Goal: Transaction & Acquisition: Book appointment/travel/reservation

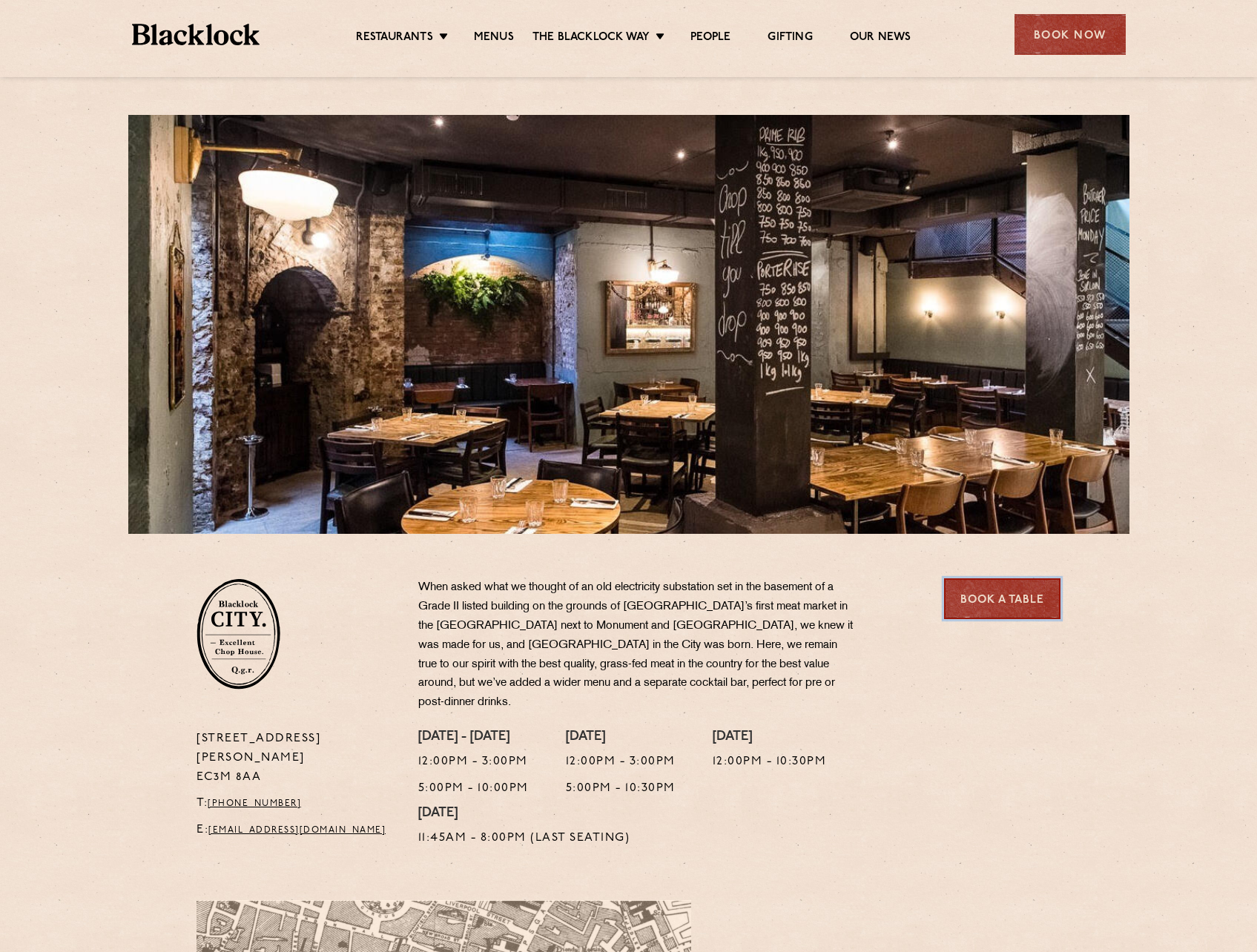
click at [1002, 596] on link "Book a Table" at bounding box center [1003, 598] width 116 height 41
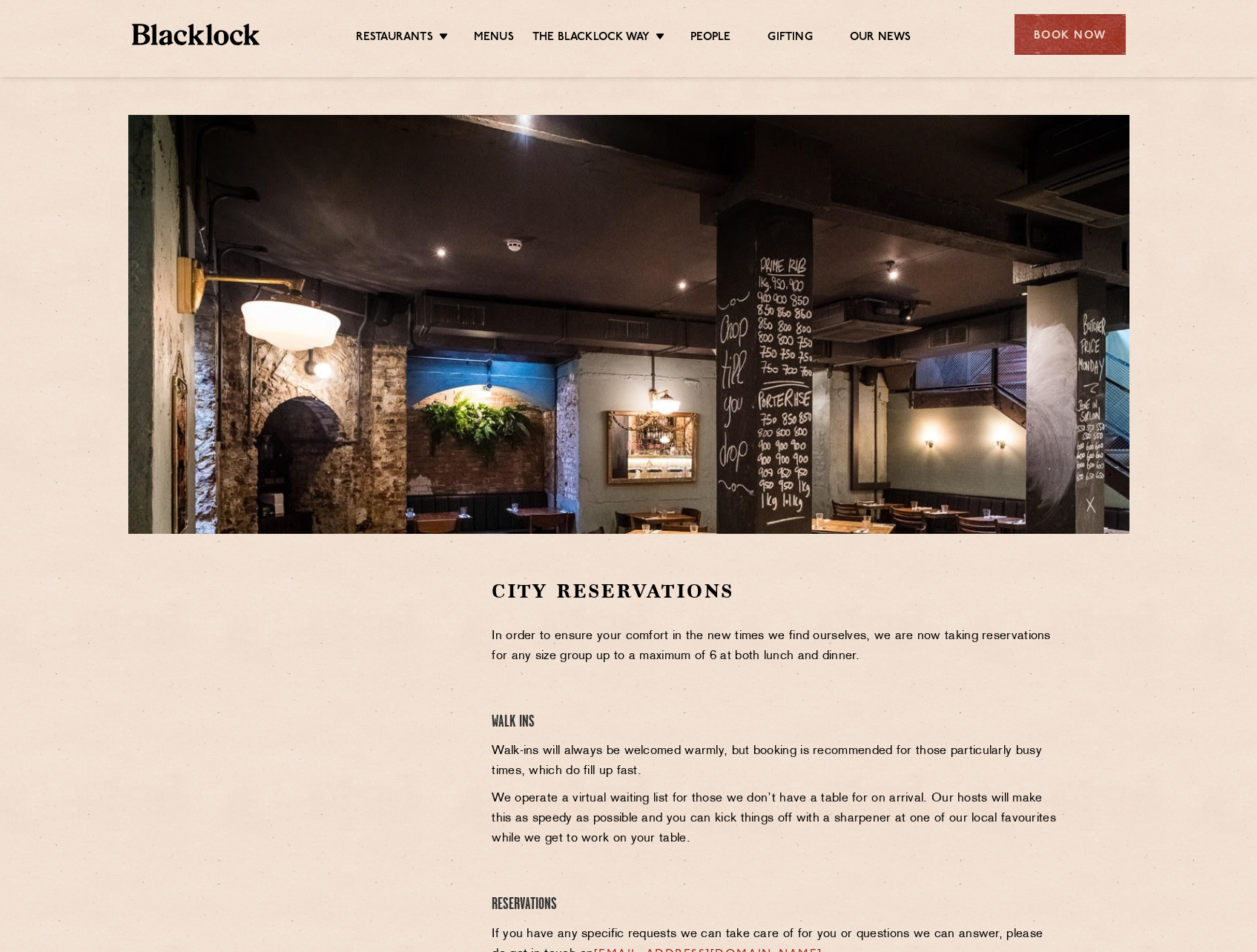
click at [453, 704] on div at bounding box center [333, 689] width 273 height 223
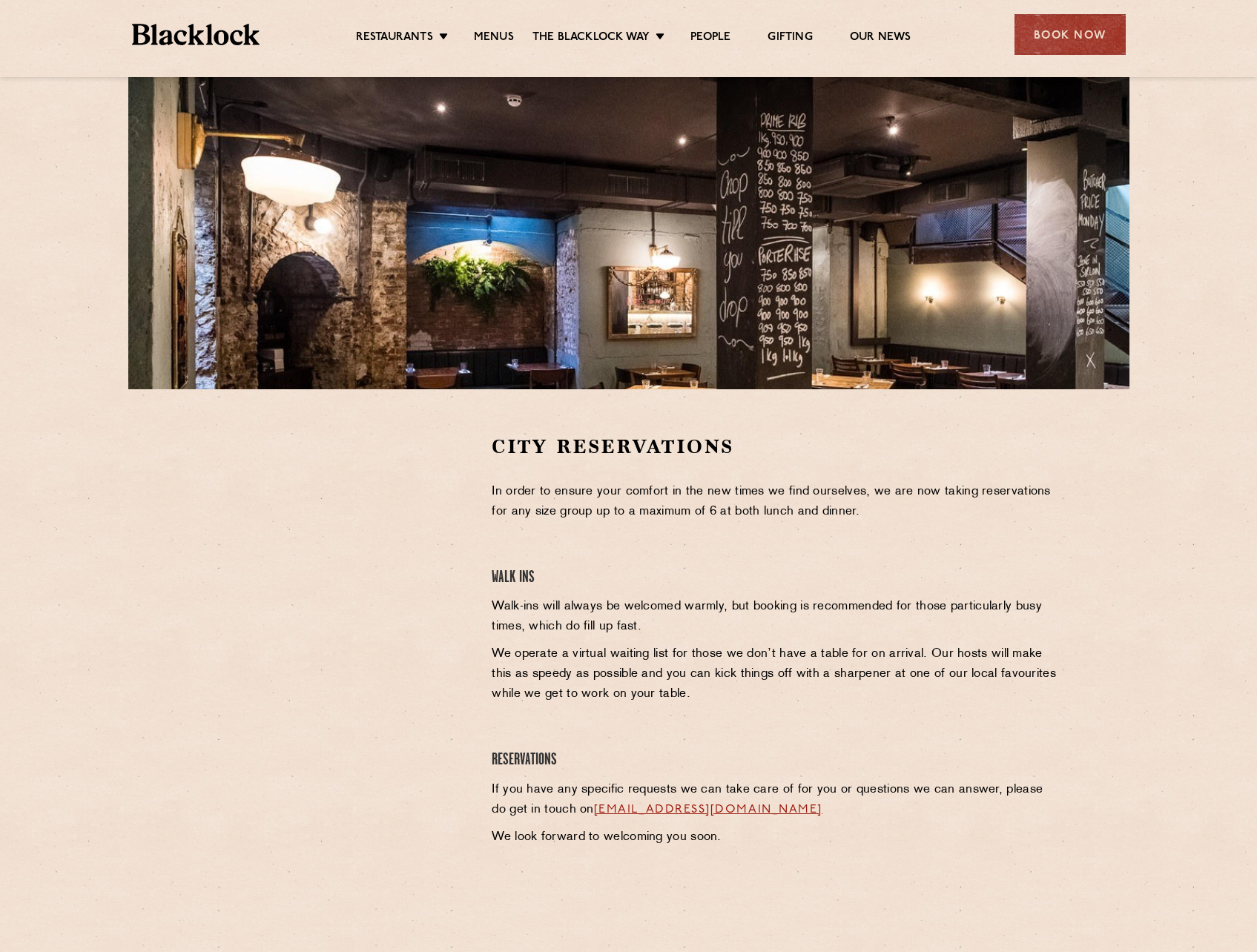
scroll to position [149, 0]
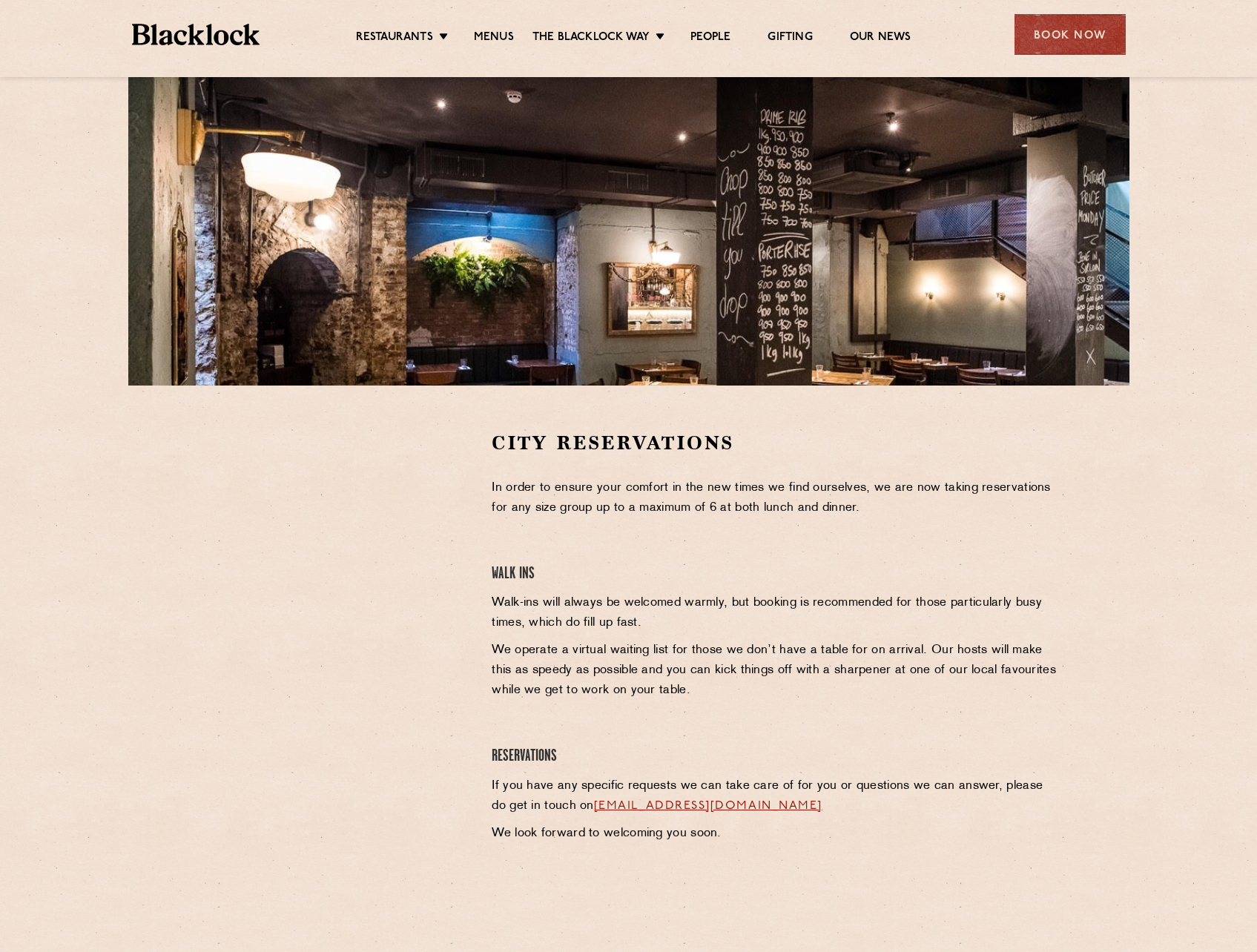
drag, startPoint x: 836, startPoint y: 806, endPoint x: 581, endPoint y: 803, distance: 255.0
click at [581, 803] on p "If you have any specific requests we can take care of for you or questions we c…" at bounding box center [776, 797] width 569 height 40
copy link "cityreservations@theblacklock.com"
